Goal: Find specific page/section: Find specific page/section

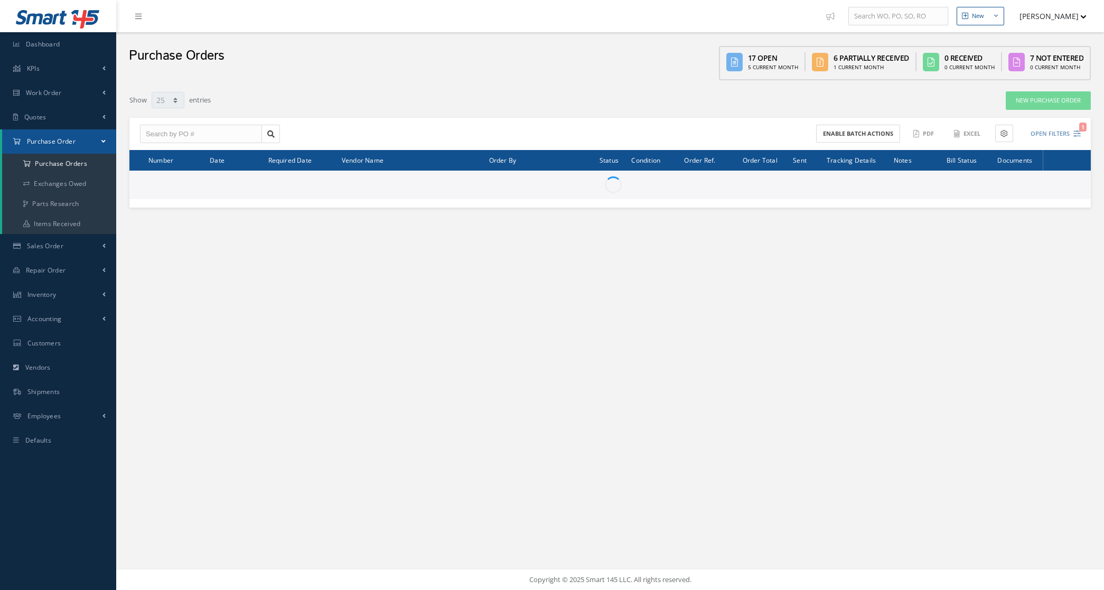
select select "25"
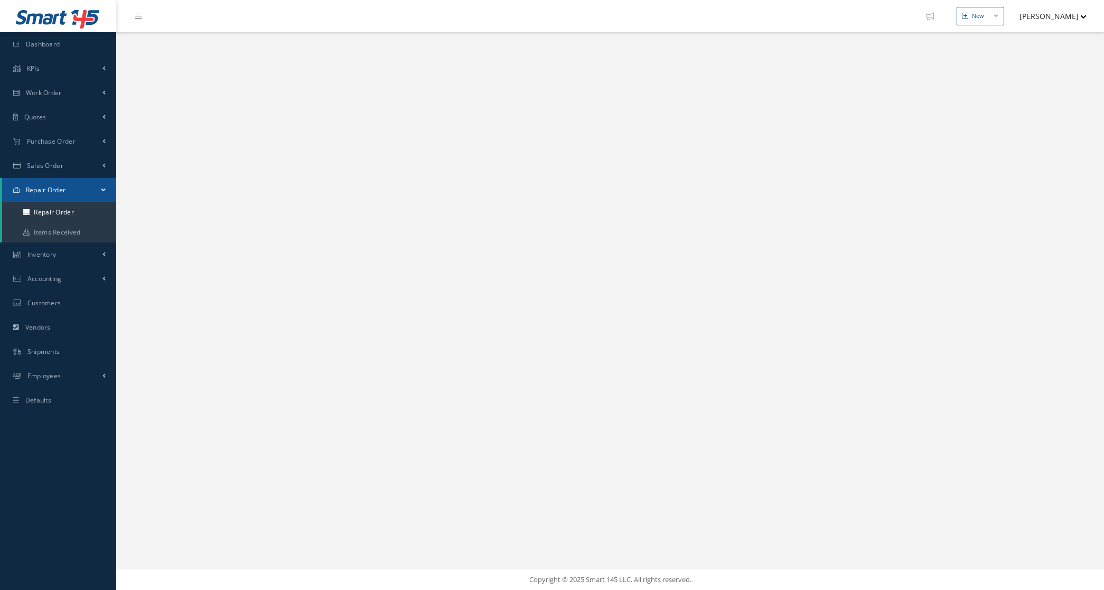
select select "25"
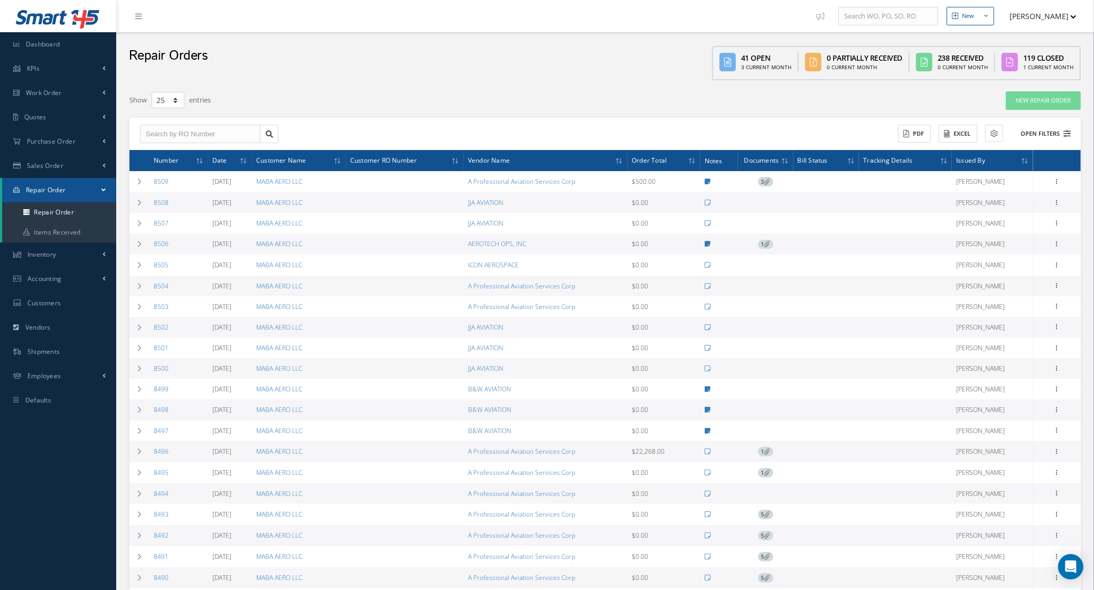
click at [1049, 135] on button "Open Filters" at bounding box center [1041, 133] width 60 height 17
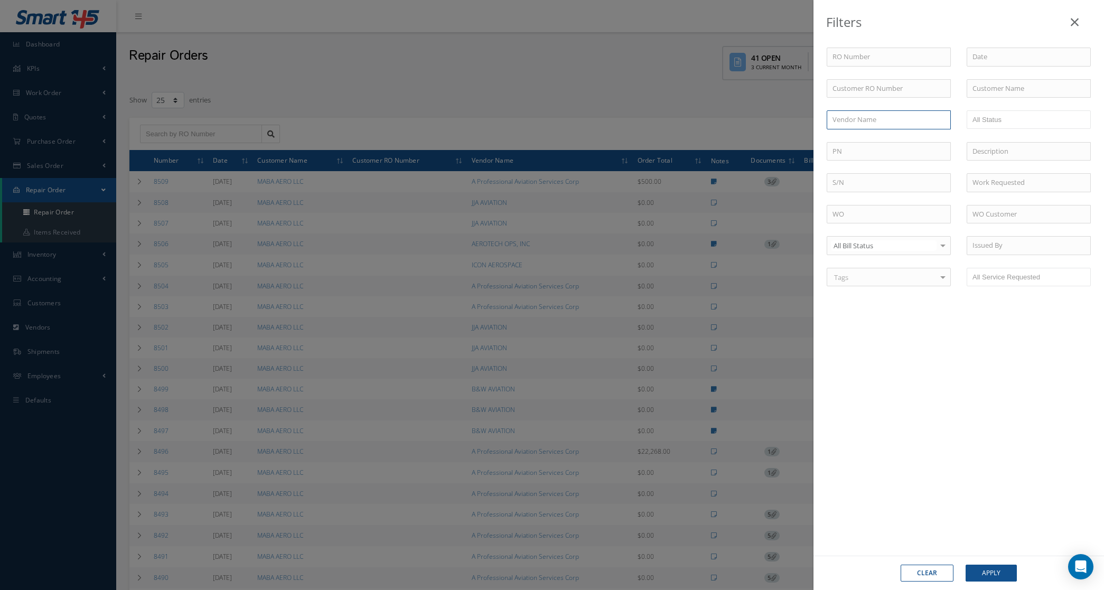
click at [878, 125] on input "text" at bounding box center [888, 119] width 124 height 19
type input "altima"
click at [965, 564] on button "Apply" at bounding box center [990, 572] width 51 height 17
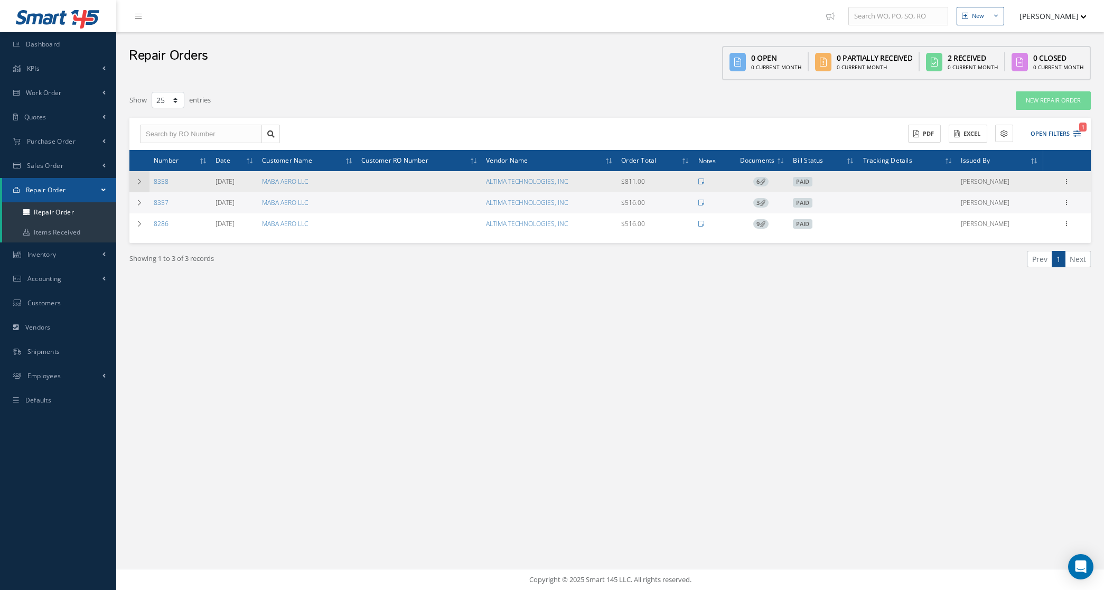
click at [133, 183] on td at bounding box center [139, 181] width 20 height 21
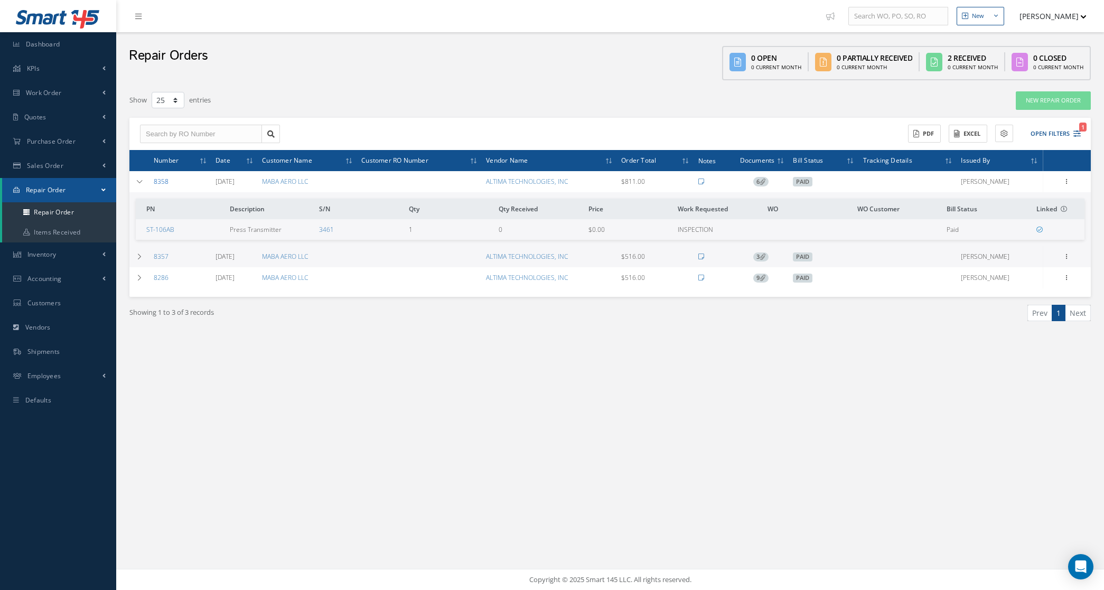
click at [159, 180] on link "8358" at bounding box center [161, 181] width 15 height 9
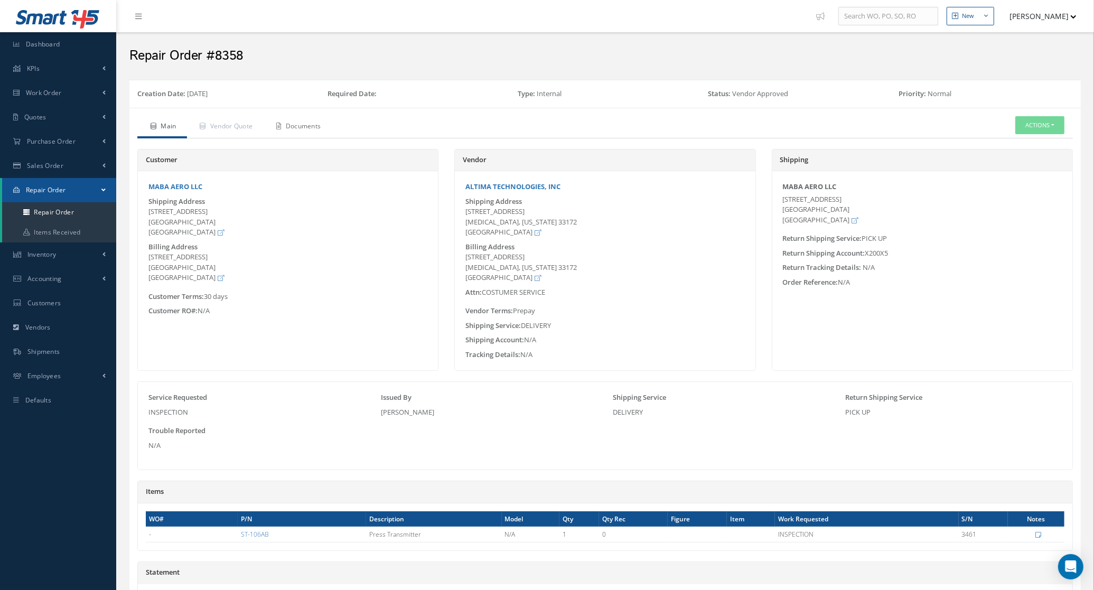
click at [289, 128] on link "Documents" at bounding box center [297, 127] width 68 height 22
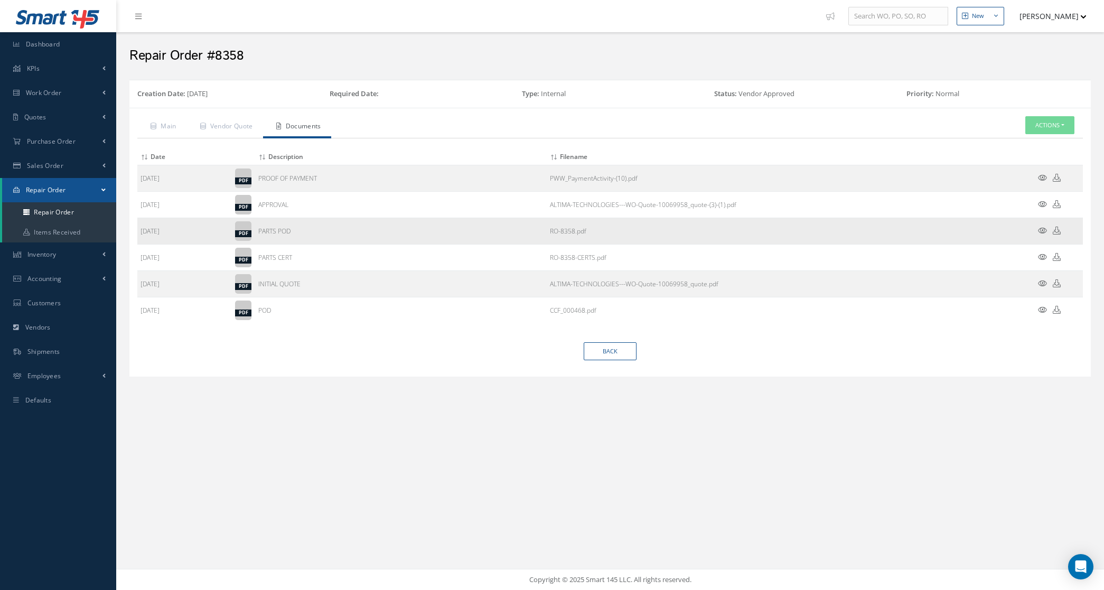
click at [1041, 227] on icon at bounding box center [1042, 231] width 9 height 8
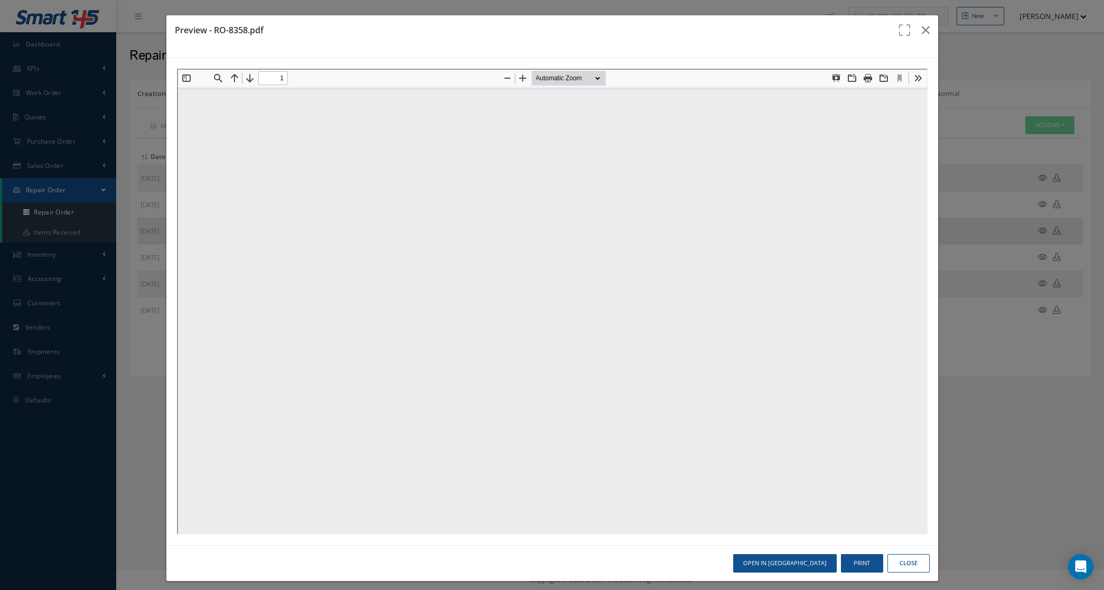
type input "0"
type input "1"
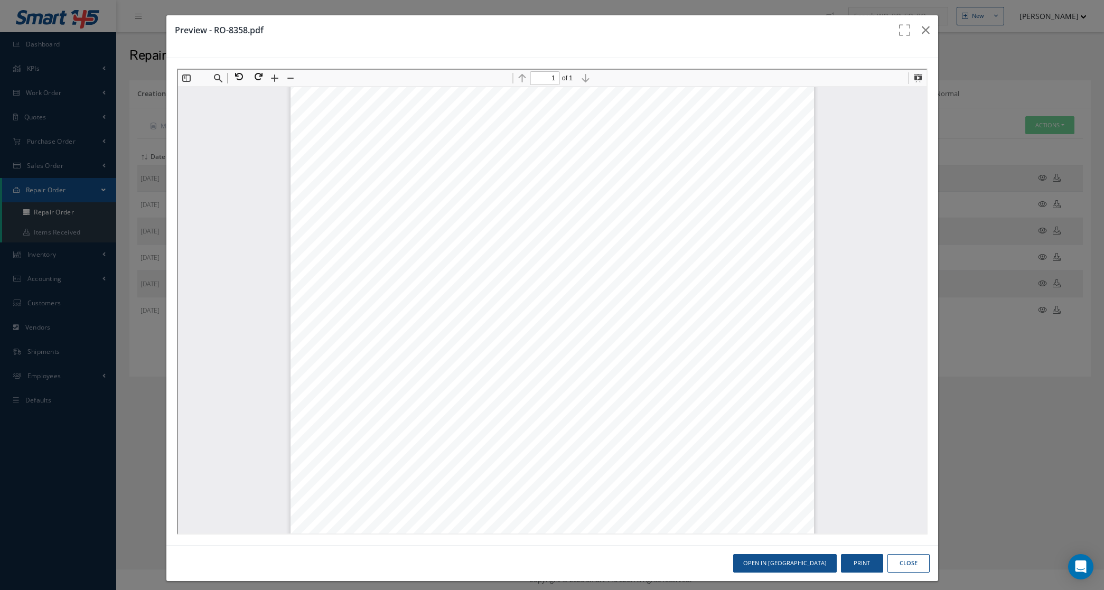
scroll to position [137, 0]
click at [921, 24] on icon "button" at bounding box center [925, 30] width 8 height 13
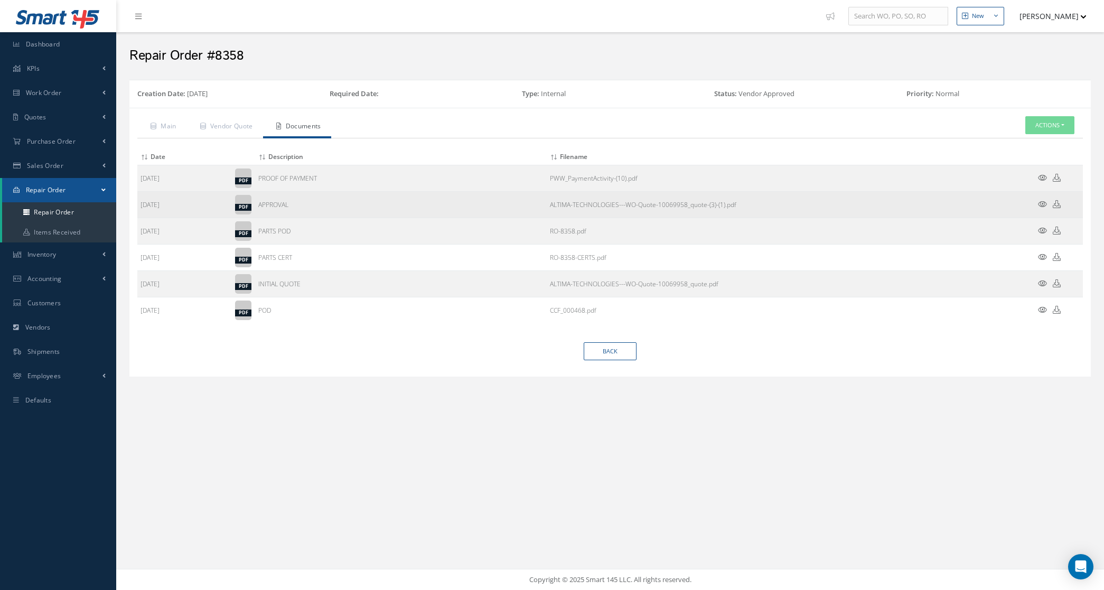
click at [1042, 202] on icon at bounding box center [1042, 204] width 9 height 8
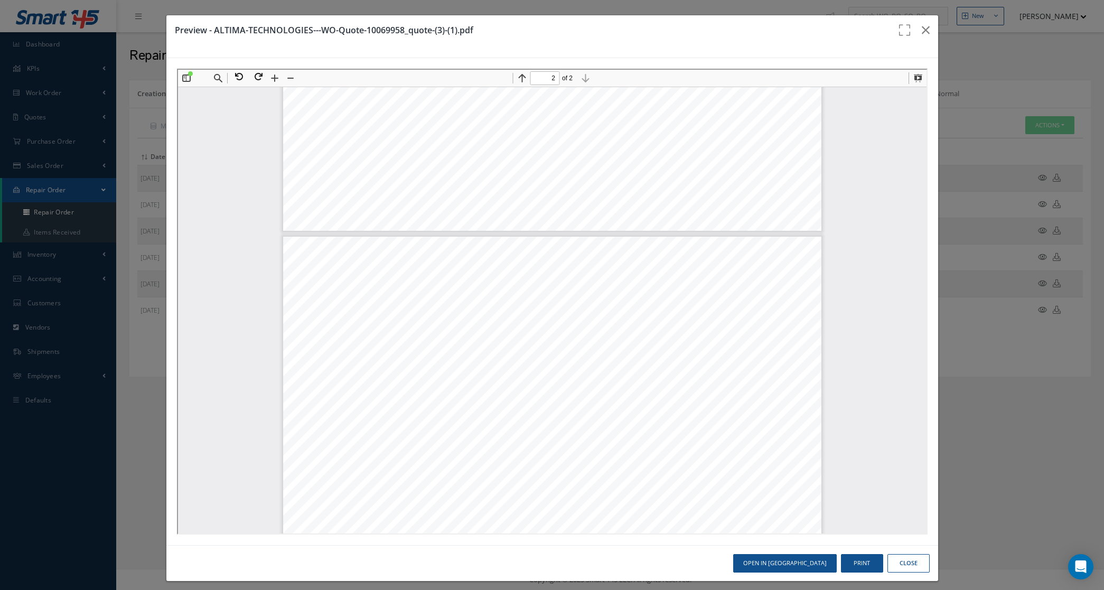
scroll to position [599, 0]
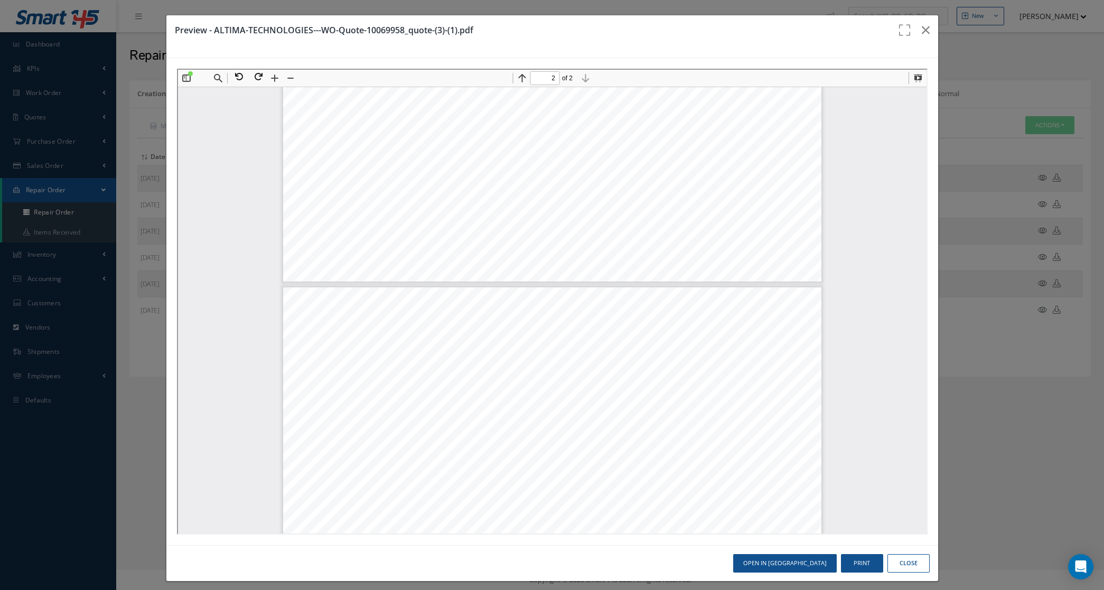
type input "1"
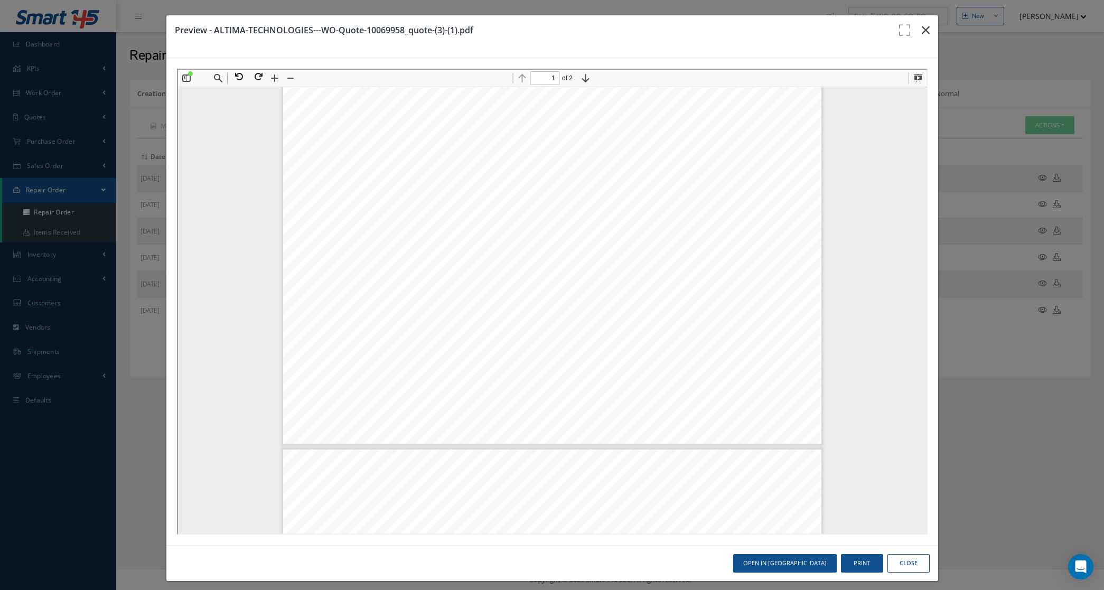
scroll to position [335, 0]
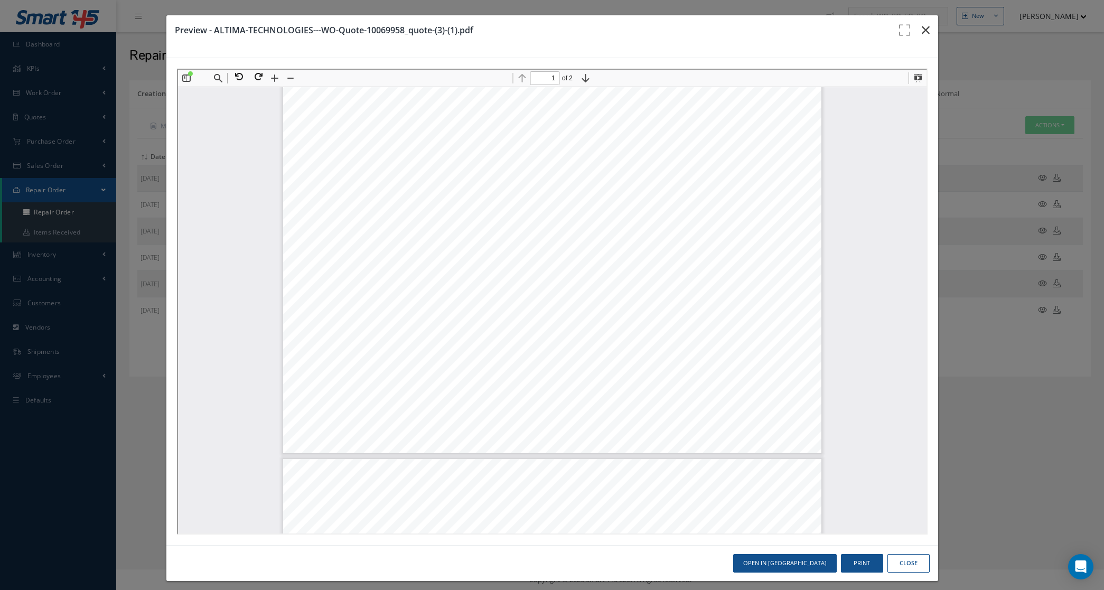
click at [921, 25] on icon "button" at bounding box center [925, 30] width 8 height 13
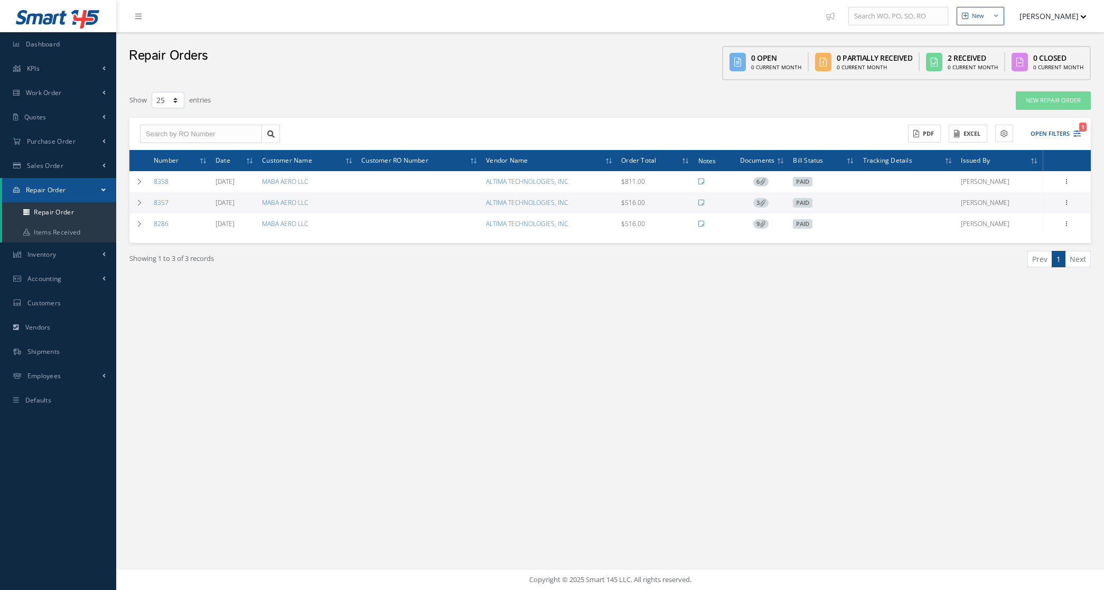
select select "25"
click at [138, 203] on icon at bounding box center [139, 203] width 7 height 6
